Goal: Task Accomplishment & Management: Manage account settings

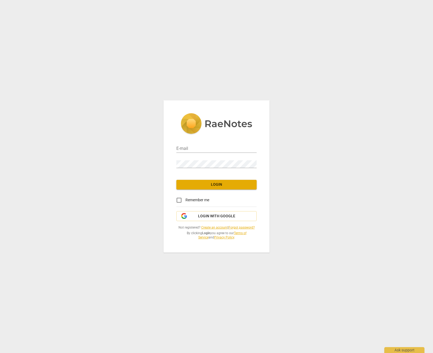
type input "[EMAIL_ADDRESS][DOMAIN_NAME]"
click at [220, 187] on span "Login" at bounding box center [217, 184] width 72 height 5
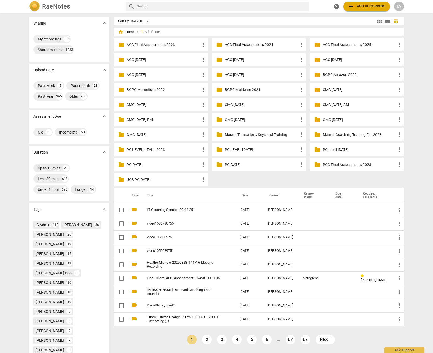
click at [365, 6] on span "add Add recording" at bounding box center [367, 6] width 38 height 6
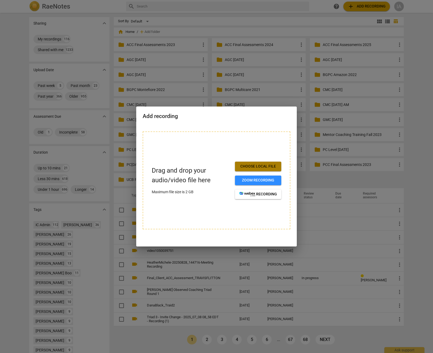
click at [261, 167] on span "Choose local file" at bounding box center [258, 166] width 38 height 5
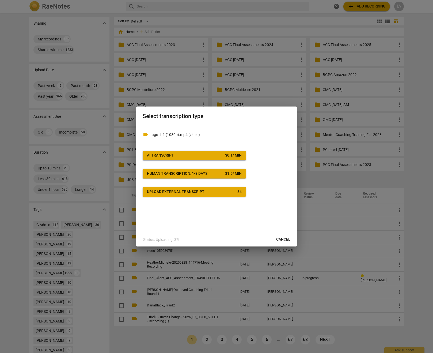
click at [179, 156] on span "AI Transcript $ 0.1 / min" at bounding box center [194, 155] width 95 height 5
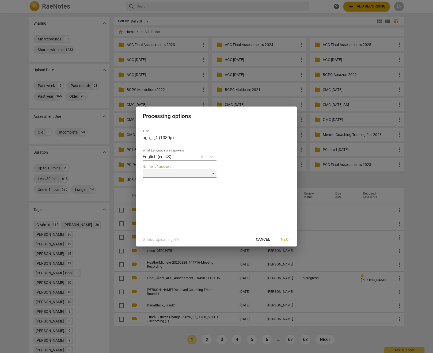
click at [212, 173] on div "1" at bounding box center [180, 173] width 74 height 9
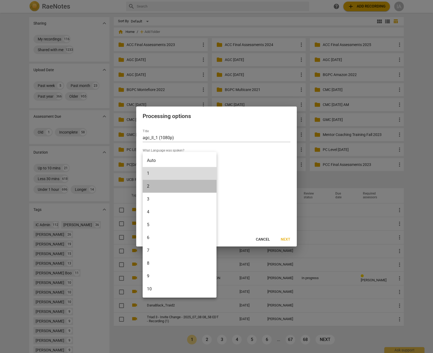
click at [184, 188] on li "2" at bounding box center [180, 186] width 74 height 13
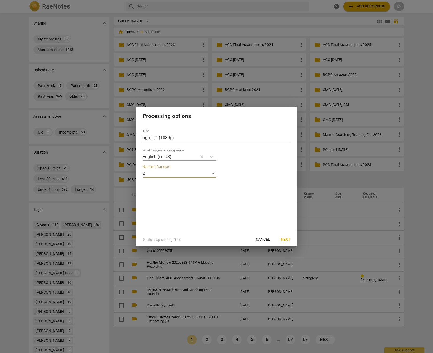
click at [287, 239] on span "Next" at bounding box center [286, 239] width 10 height 5
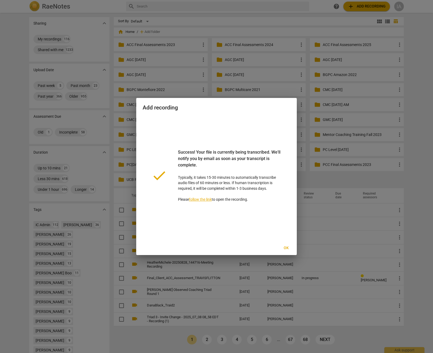
click at [287, 249] on span "Ok" at bounding box center [286, 247] width 9 height 5
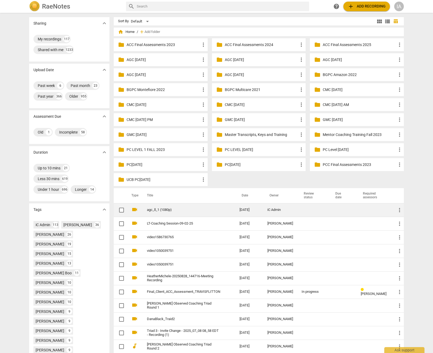
click at [176, 212] on td "agc_ll_1 (1080p)" at bounding box center [187, 210] width 95 height 14
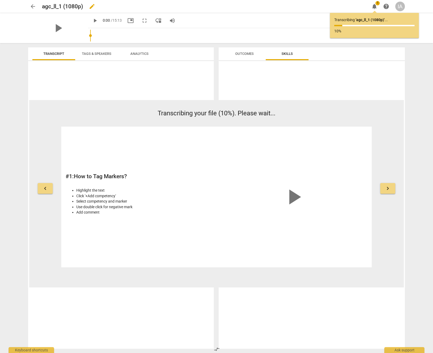
click at [91, 7] on span "edit" at bounding box center [92, 6] width 6 height 6
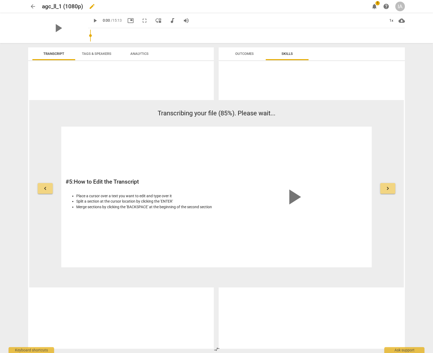
click at [91, 7] on span "edit" at bounding box center [92, 6] width 6 height 6
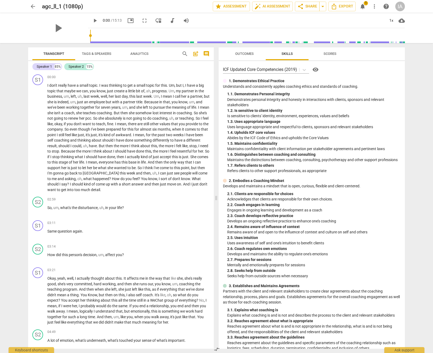
click at [0, 0] on span "edit" at bounding box center [0, 0] width 0 height 0
click at [93, 7] on input "agc_ll_1 (1080p)" at bounding box center [115, 6] width 147 height 10
type input "[PERSON_NAME] Coaching [PERSON_NAME] - AGC [DATE] Session 21"
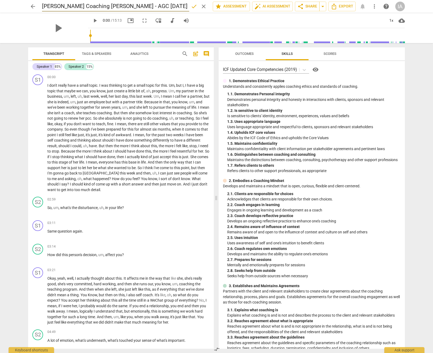
click at [192, 6] on span "done" at bounding box center [194, 6] width 6 height 6
click at [32, 6] on span "arrow_back" at bounding box center [33, 6] width 6 height 6
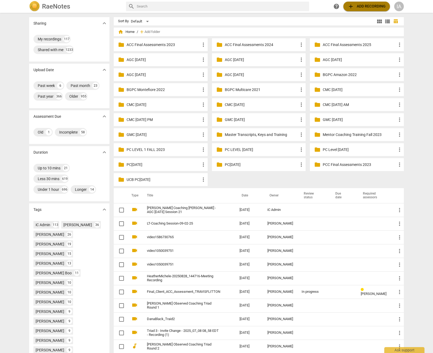
click at [362, 8] on span "add Add recording" at bounding box center [367, 6] width 38 height 6
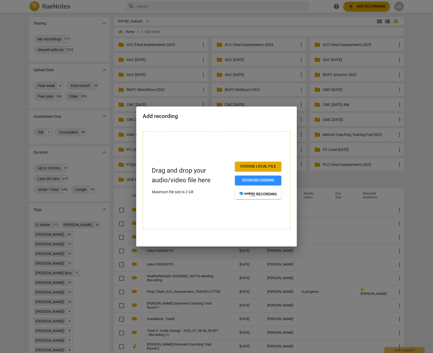
click at [250, 167] on span "Choose local file" at bounding box center [258, 166] width 38 height 5
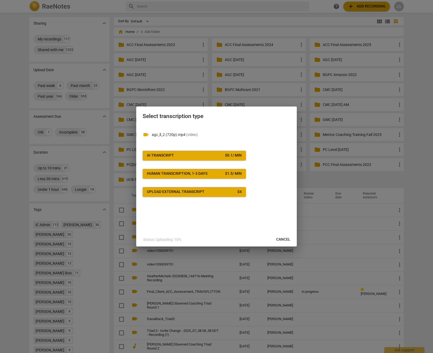
click at [178, 155] on span "AI Transcript $ 0.1 / min" at bounding box center [194, 155] width 95 height 5
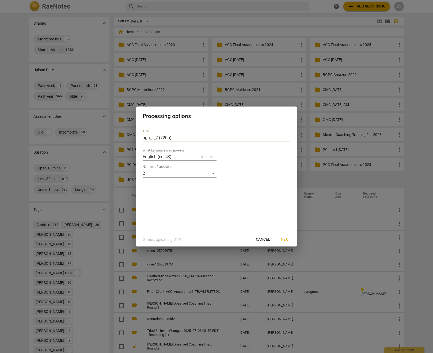
click at [189, 140] on input "agc_ll_2 (720p)" at bounding box center [217, 138] width 148 height 9
click at [283, 240] on span "Next" at bounding box center [286, 239] width 10 height 5
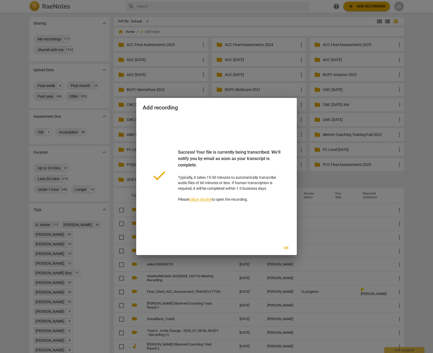
click at [285, 249] on span "Ok" at bounding box center [286, 247] width 9 height 5
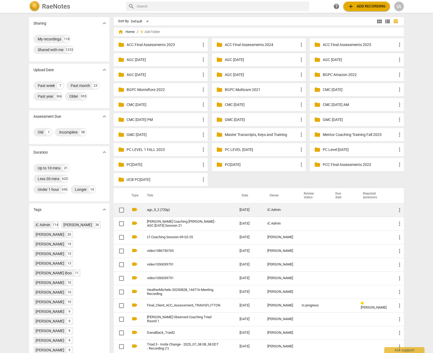
click at [156, 212] on td "agc_ll_2 (720p)" at bounding box center [187, 210] width 95 height 14
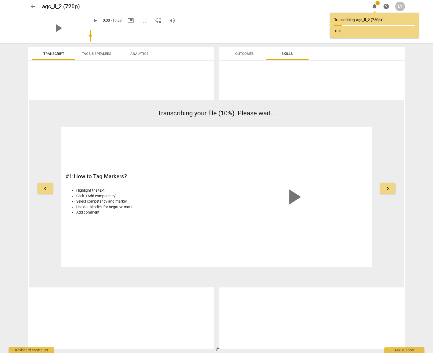
click at [32, 8] on span "arrow_back" at bounding box center [33, 6] width 6 height 6
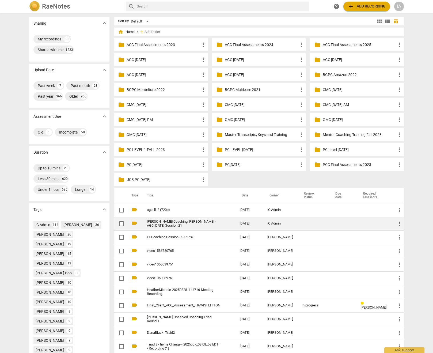
click at [172, 223] on link "[PERSON_NAME] Coaching [PERSON_NAME] - AGC [DATE] Session 21" at bounding box center [183, 224] width 73 height 8
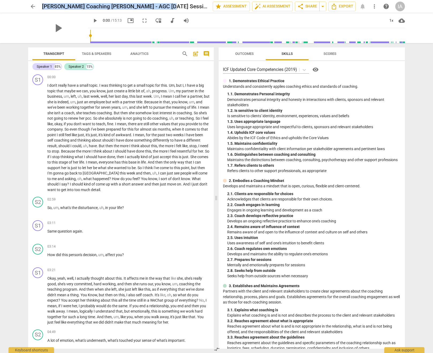
drag, startPoint x: 162, startPoint y: 6, endPoint x: 41, endPoint y: 7, distance: 121.2
click at [41, 7] on div "arrow_back [PERSON_NAME] Coaching [PERSON_NAME] - AGC [DATE] Session 21 edit st…" at bounding box center [216, 7] width 377 height 10
copy h2 "[PERSON_NAME] Coaching [PERSON_NAME] - AGC [DATE] Session 21"
click at [31, 7] on span "arrow_back" at bounding box center [33, 6] width 6 height 6
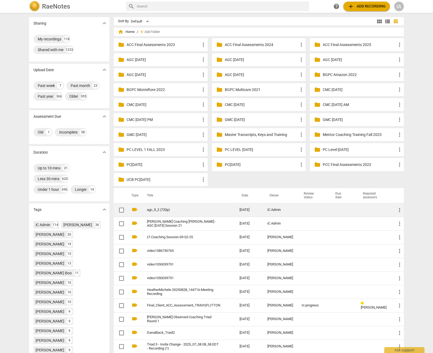
click at [166, 213] on td "agc_ll_2 (720p)" at bounding box center [187, 210] width 95 height 14
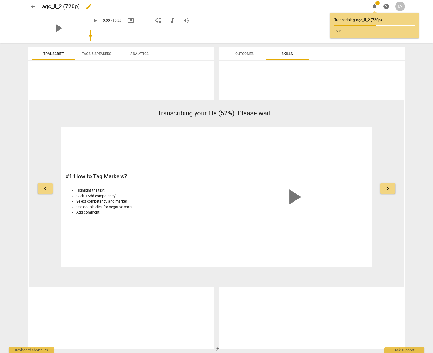
click at [91, 6] on span "edit" at bounding box center [89, 6] width 6 height 6
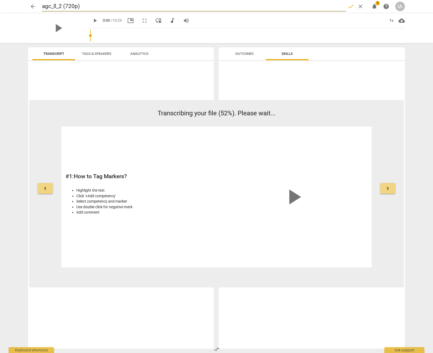
click at [92, 7] on input "agc_ll_2 (720p)" at bounding box center [194, 6] width 304 height 10
drag, startPoint x: 57, startPoint y: 8, endPoint x: 41, endPoint y: 8, distance: 16.1
click at [41, 8] on div "arrow_back [PERSON_NAME] Coaching [PERSON_NAME] - AGC [DATE] Session 21 done cl…" at bounding box center [216, 6] width 377 height 10
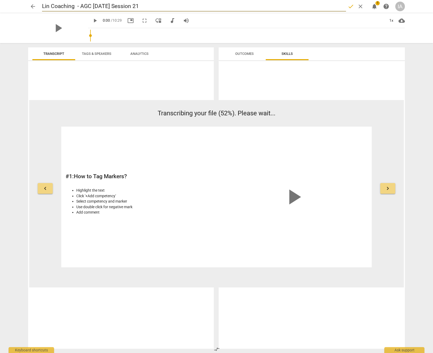
type input "Lin Coaching [PERSON_NAME] - AGC [DATE] Session 21"
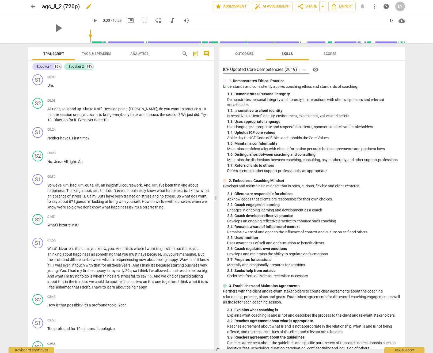
click at [87, 8] on span "edit" at bounding box center [89, 6] width 6 height 6
click at [73, 7] on input "agc_ll_2 (720p)" at bounding box center [115, 6] width 147 height 10
paste input "[PERSON_NAME] Coaching [PERSON_NAME] - AGC [DATE] Session 21"
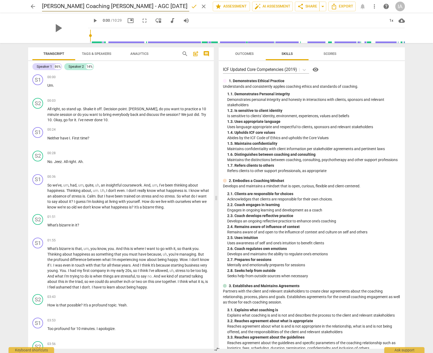
drag, startPoint x: 56, startPoint y: 7, endPoint x: 42, endPoint y: 8, distance: 14.5
click at [42, 8] on input "[PERSON_NAME] Coaching [PERSON_NAME] - AGC [DATE] Session 21" at bounding box center [115, 6] width 147 height 10
drag, startPoint x: 82, startPoint y: 7, endPoint x: 77, endPoint y: 8, distance: 5.4
click at [77, 8] on input "Lin Coaching [PERSON_NAME] - AGC [DATE] Session 21" at bounding box center [115, 6] width 147 height 10
click at [177, 6] on input "Lin Coaching [PERSON_NAME] - AGC [DATE] Session 21" at bounding box center [115, 6] width 147 height 10
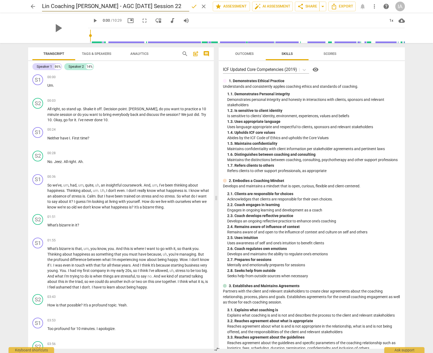
type input "Lin Coaching [PERSON_NAME] - AGC [DATE] Session 22"
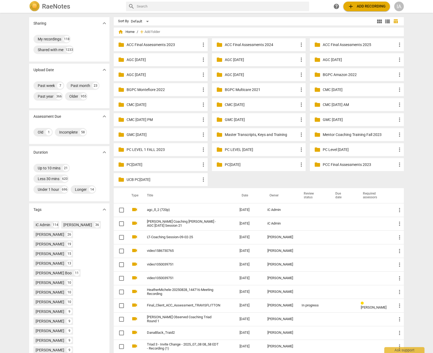
click at [183, 225] on link "[PERSON_NAME] Coaching [PERSON_NAME] - AGC [DATE] Session 21" at bounding box center [183, 224] width 73 height 8
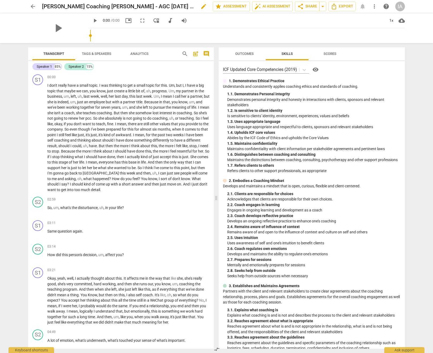
click at [103, 5] on h2 "[PERSON_NAME] Coaching [PERSON_NAME] - AGC [DATE] Session 21" at bounding box center [118, 6] width 153 height 7
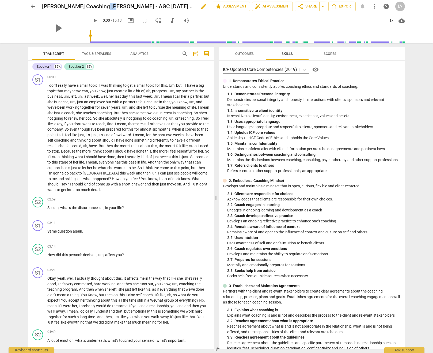
click at [103, 5] on h2 "[PERSON_NAME] Coaching [PERSON_NAME] - AGC [DATE] Session 21" at bounding box center [118, 6] width 153 height 7
copy div "Laurie Coaching Lin - AGC APR 2025 Session 21 edit star Assessment auto_fix_hig…"
click at [200, 6] on span "edit" at bounding box center [203, 6] width 6 height 6
type input "Laurie Coaching Lin - AGC APR 2025 Session 22"
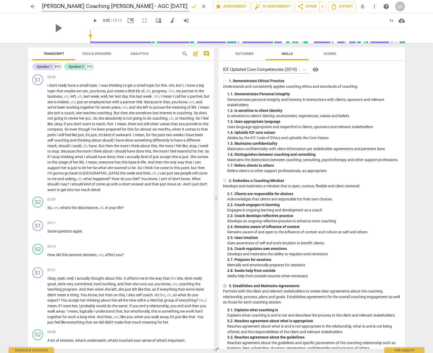
click at [191, 7] on span "done" at bounding box center [194, 6] width 6 height 6
click at [323, 7] on span "arrow_drop_down" at bounding box center [323, 6] width 6 height 6
click at [308, 7] on span "share Share" at bounding box center [307, 6] width 20 height 6
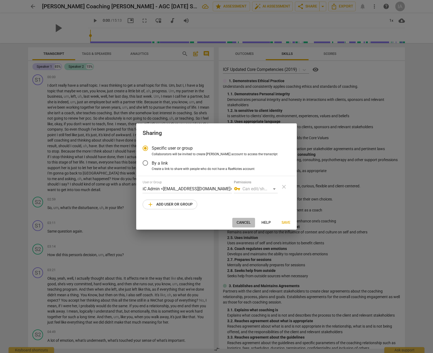
click at [247, 223] on span "Cancel" at bounding box center [244, 222] width 14 height 5
radio input "false"
